Goal: Check status: Check status

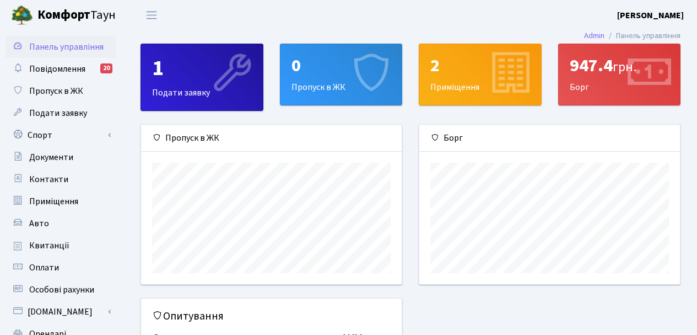
click at [38, 250] on span "Квитанції" at bounding box center [49, 245] width 40 height 12
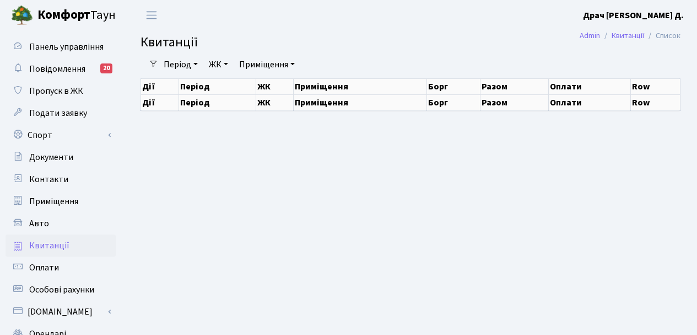
select select "25"
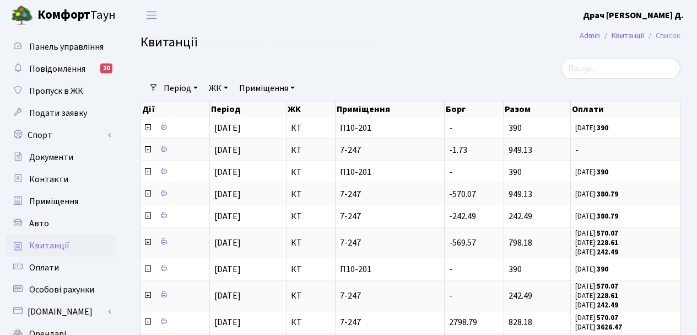
click at [148, 147] on icon at bounding box center [147, 149] width 9 height 9
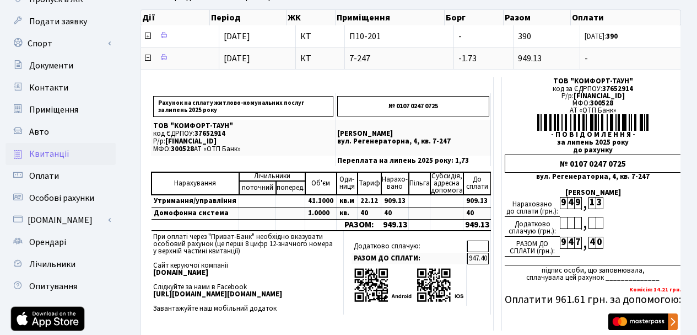
scroll to position [110, 0]
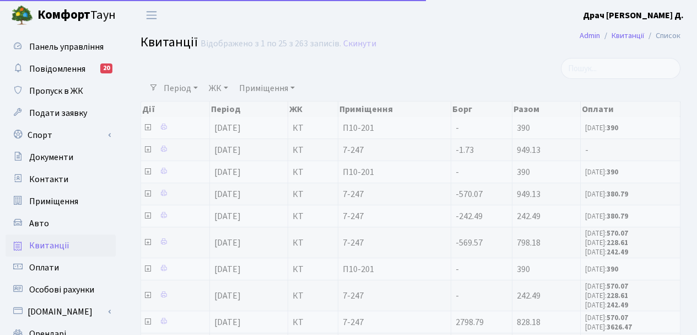
select select "25"
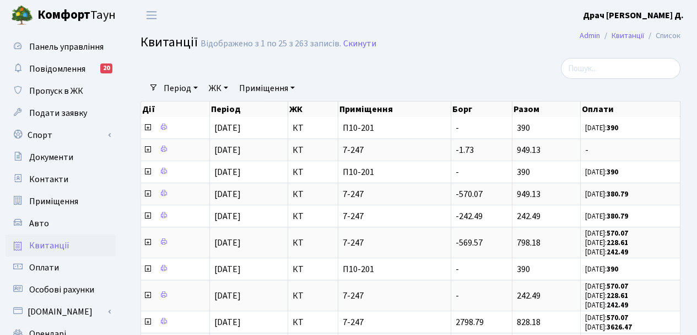
click at [147, 151] on icon at bounding box center [147, 149] width 9 height 9
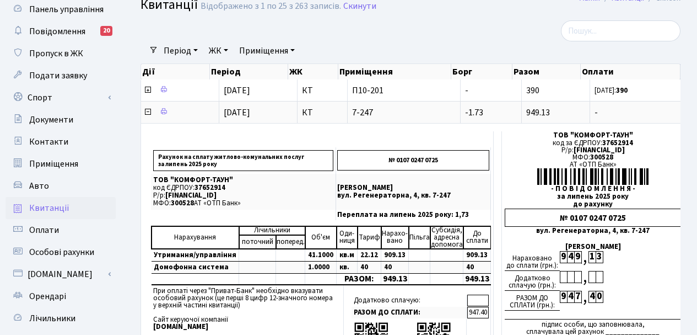
scroll to position [55, 0]
